Goal: Book appointment/travel/reservation

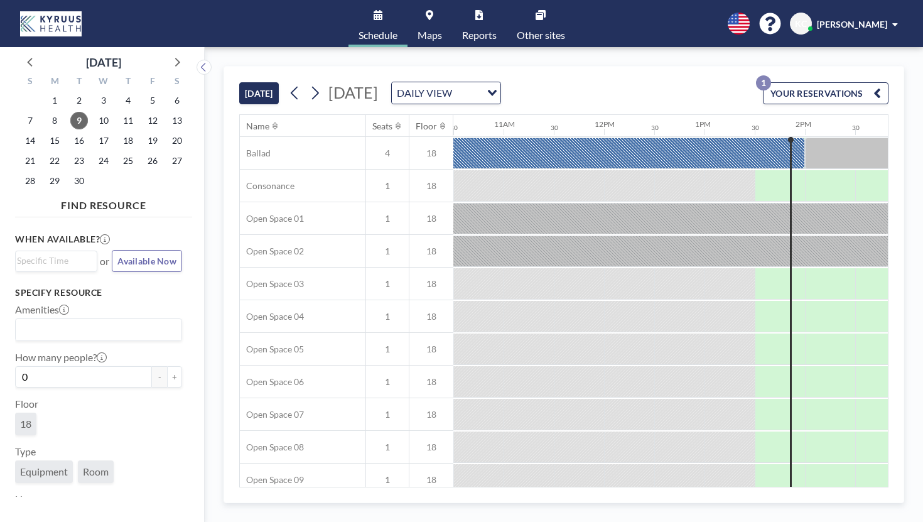
scroll to position [0, 1061]
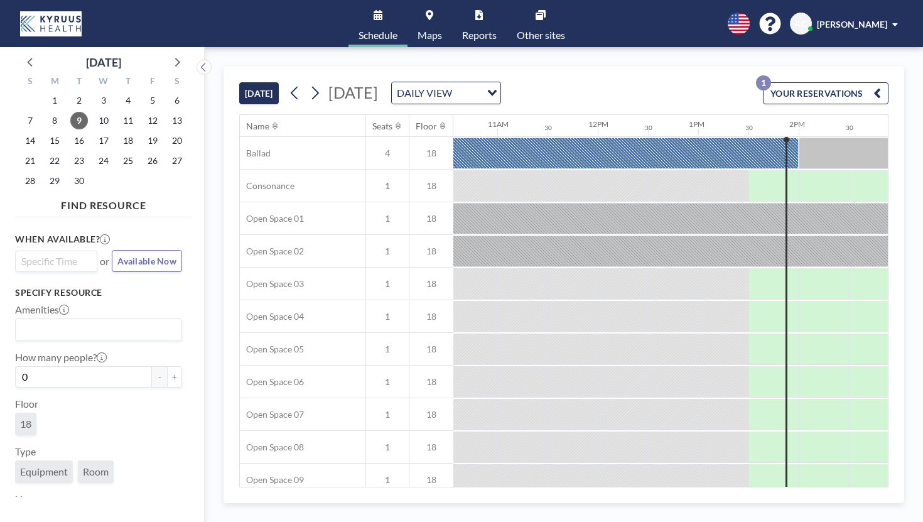
click at [60, 254] on input "Search for option" at bounding box center [53, 261] width 73 height 15
click at [43, 274] on li "2:00 pm" at bounding box center [56, 284] width 80 height 20
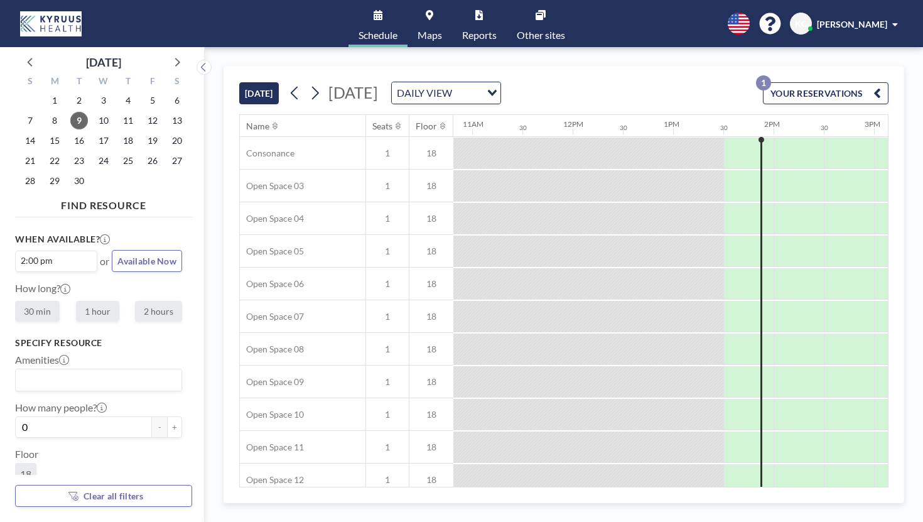
scroll to position [0, 1102]
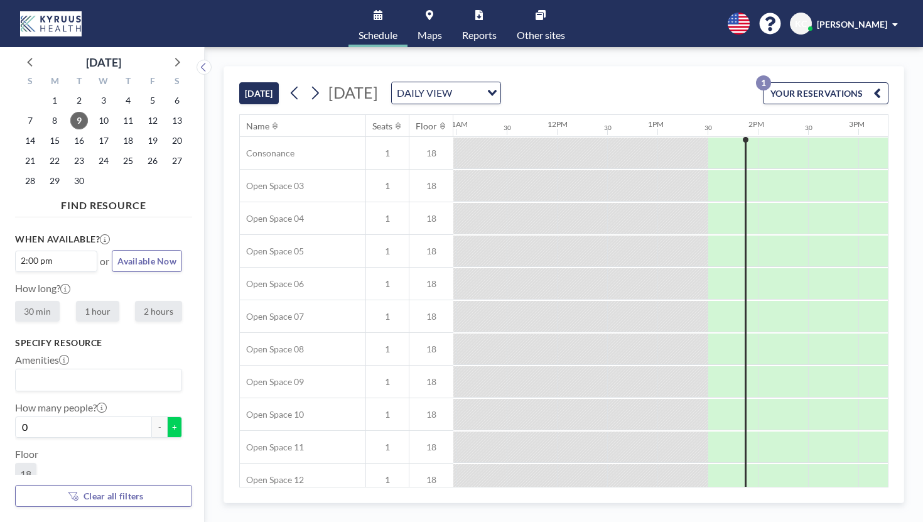
click at [167, 416] on button "+" at bounding box center [174, 426] width 15 height 21
type input "1"
click at [497, 90] on icon "Search for option" at bounding box center [492, 93] width 9 height 6
click at [496, 95] on li "DAILY VIEW" at bounding box center [480, 98] width 99 height 18
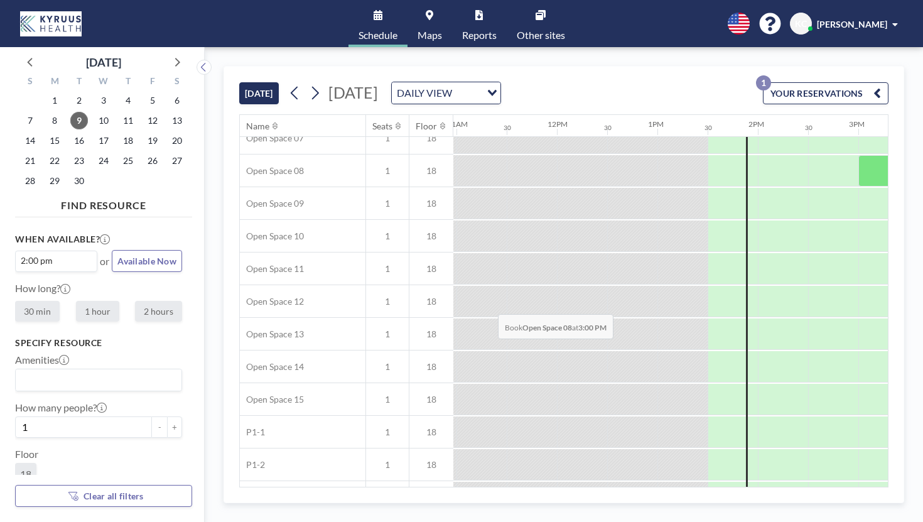
scroll to position [262, 1102]
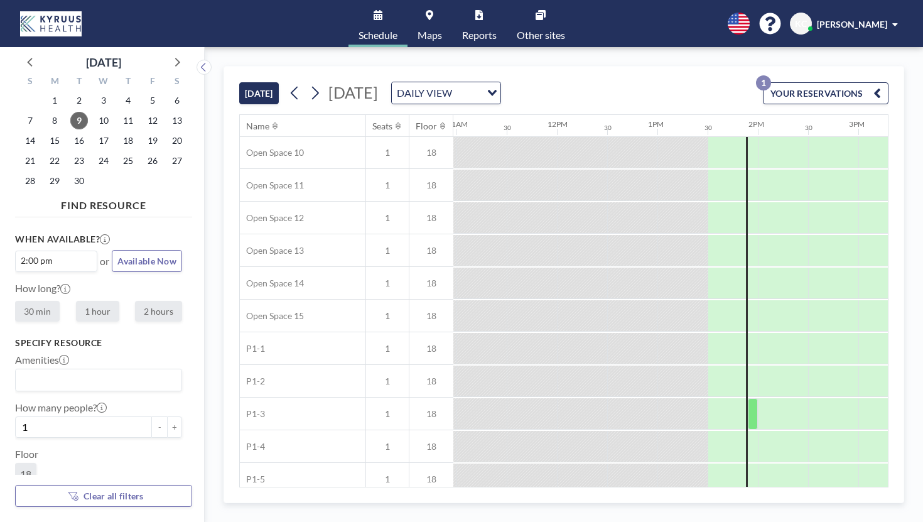
click at [27, 301] on label "30 min" at bounding box center [37, 311] width 45 height 21
radio input "true"
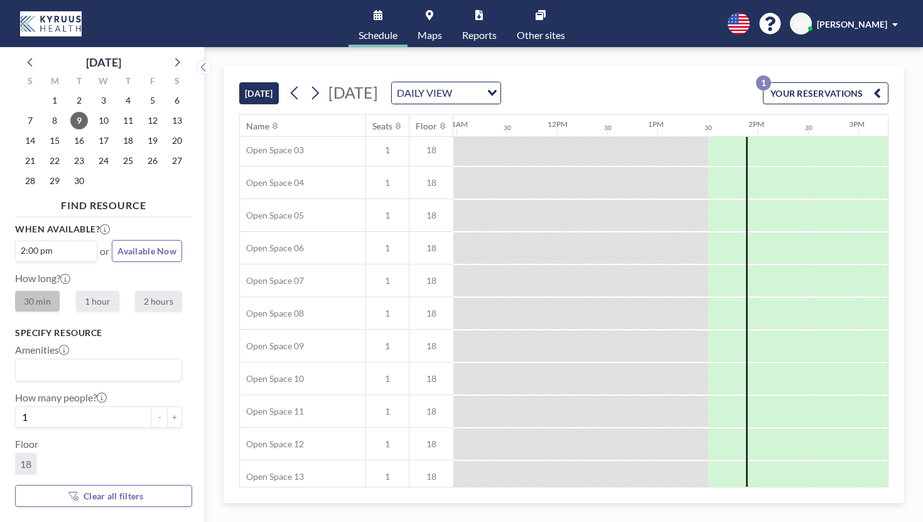
scroll to position [0, 1102]
click at [835, 82] on button "YOUR RESERVATIONS 1" at bounding box center [826, 93] width 126 height 22
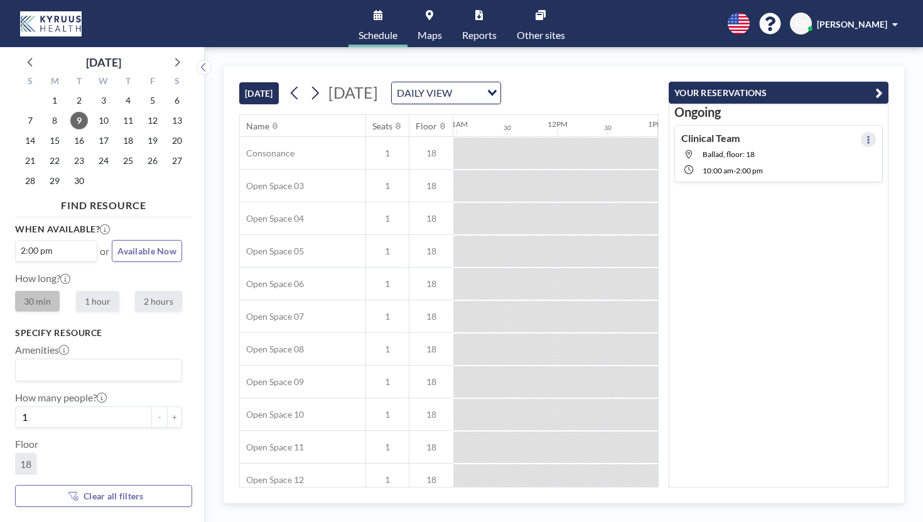
click at [870, 136] on icon at bounding box center [868, 140] width 3 height 8
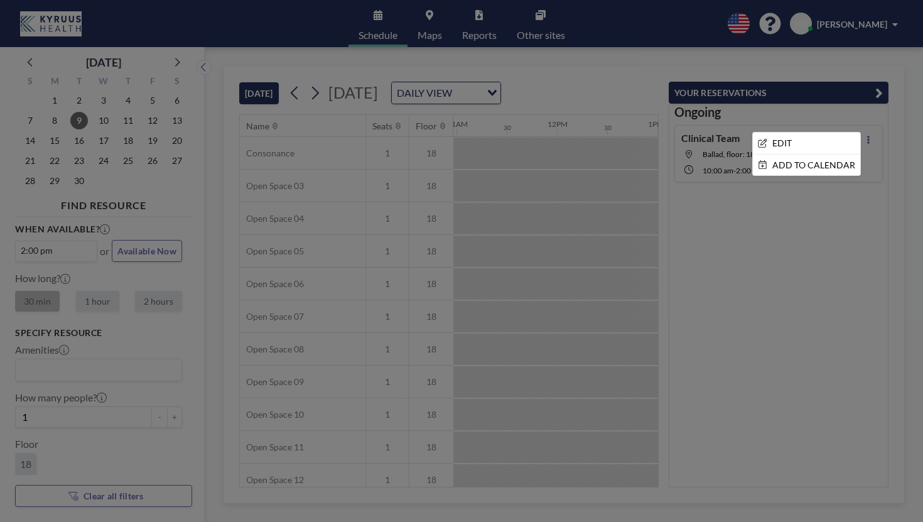
click at [821, 171] on div at bounding box center [461, 261] width 923 height 522
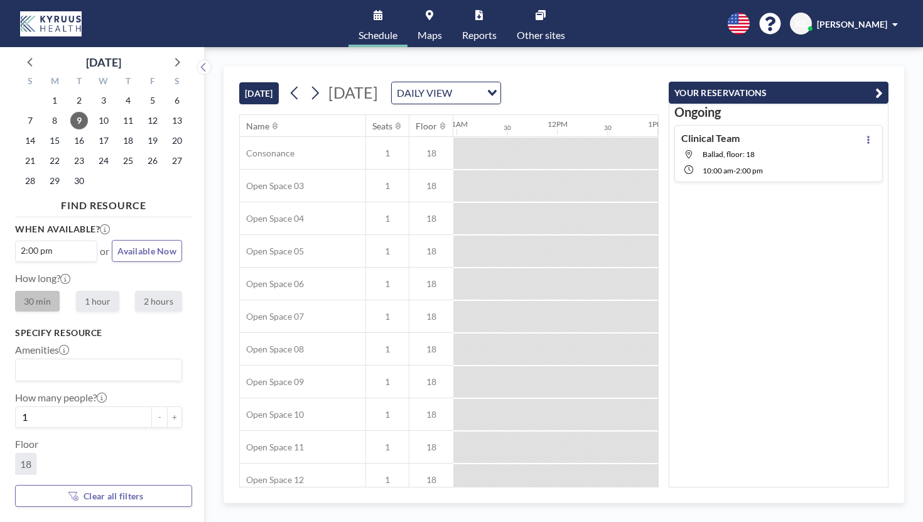
click at [433, 11] on icon at bounding box center [430, 15] width 8 height 10
